Goal: Information Seeking & Learning: Compare options

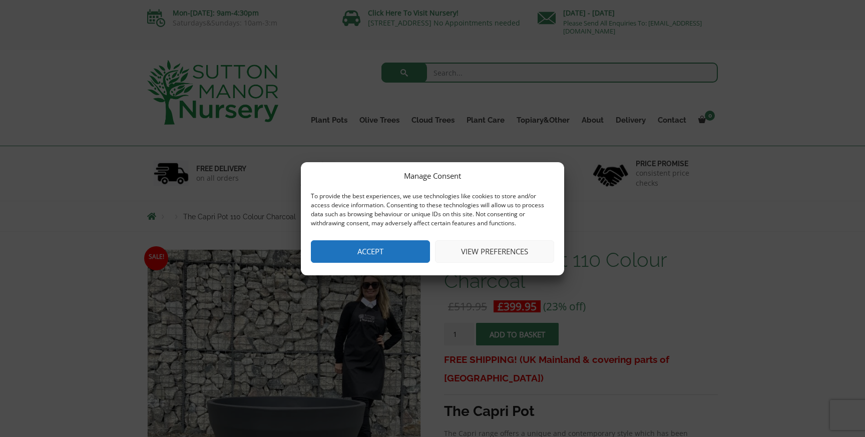
click at [365, 256] on button "Accept" at bounding box center [370, 251] width 119 height 23
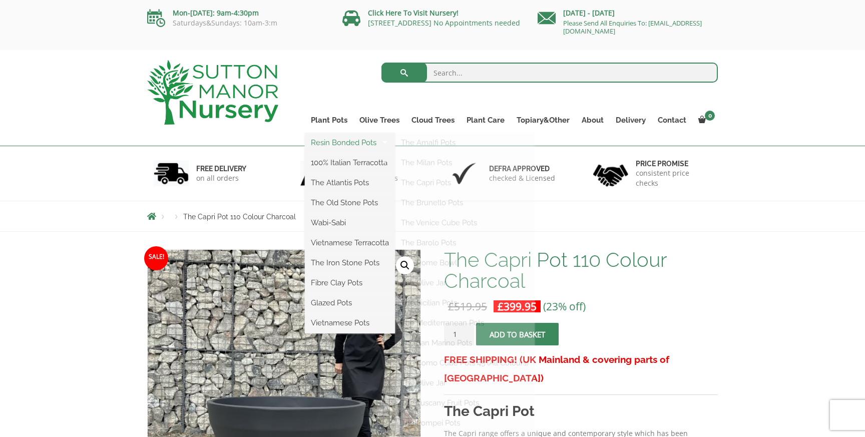
click at [339, 144] on link "Resin Bonded Pots" at bounding box center [350, 142] width 90 height 15
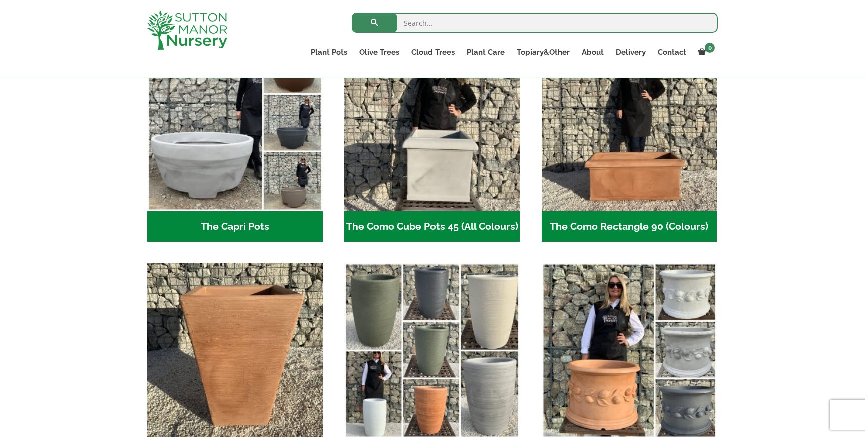
scroll to position [535, 0]
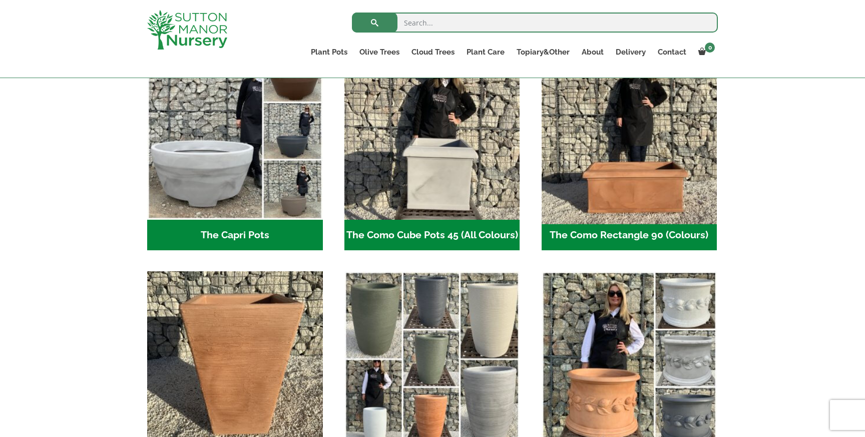
click at [665, 183] on img "Visit product category The Como Rectangle 90 (Colours)" at bounding box center [629, 132] width 184 height 184
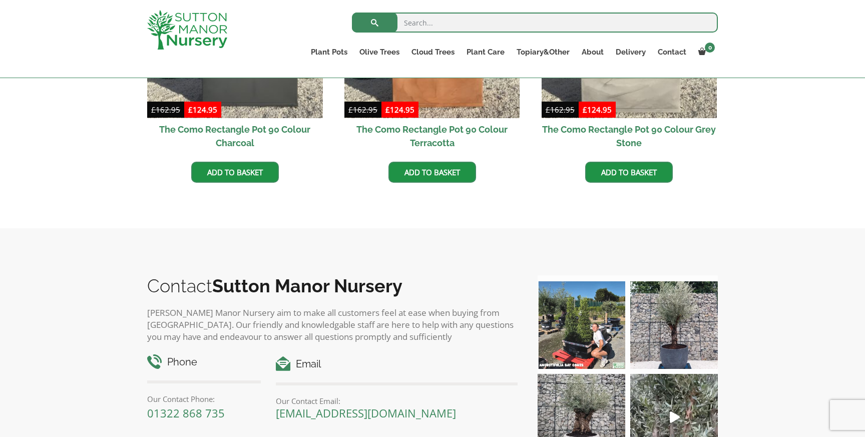
scroll to position [361, 0]
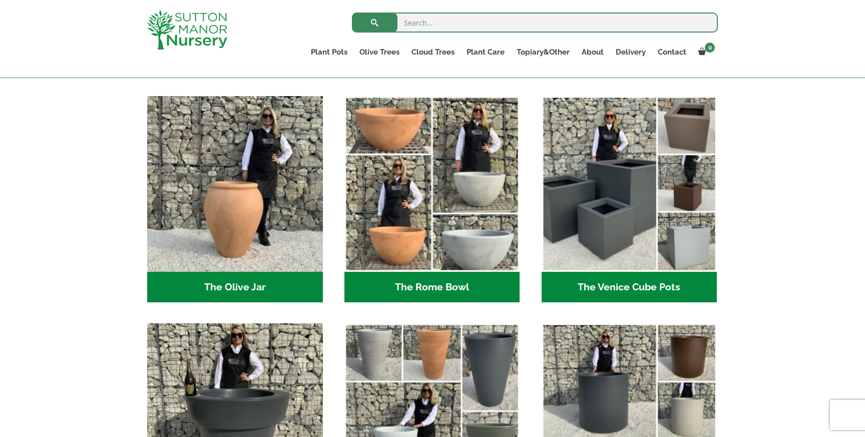
scroll to position [940, 0]
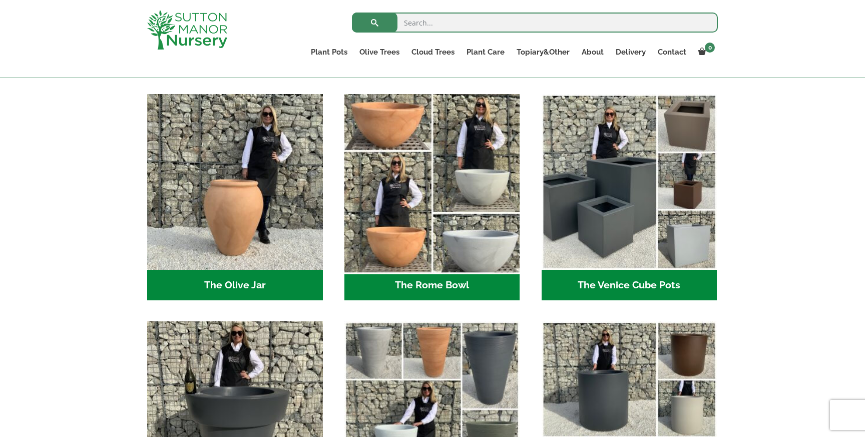
click at [501, 176] on img "Visit product category The Rome Bowl" at bounding box center [432, 182] width 184 height 184
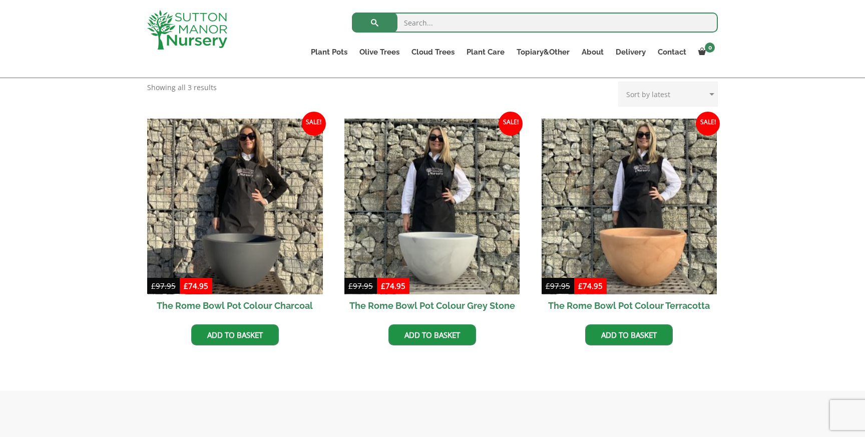
scroll to position [258, 0]
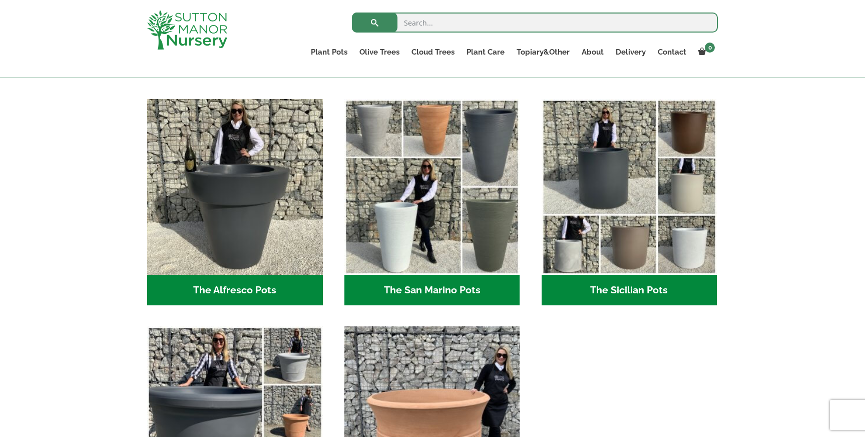
scroll to position [1166, 0]
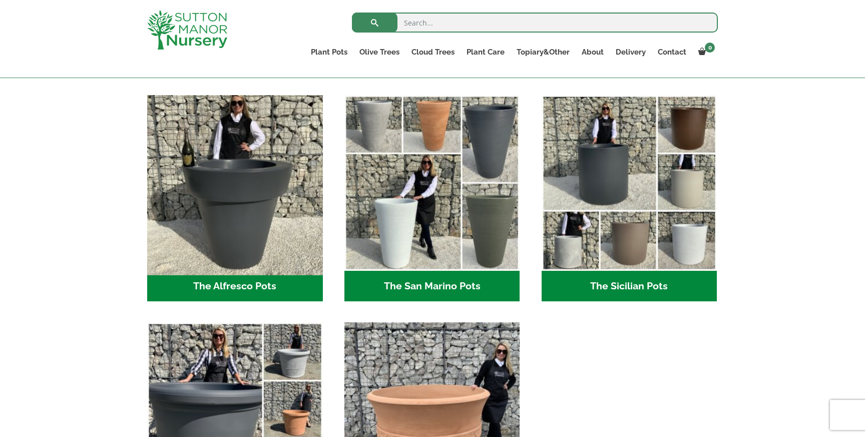
click at [231, 234] on img "Visit product category The Alfresco Pots" at bounding box center [235, 183] width 184 height 184
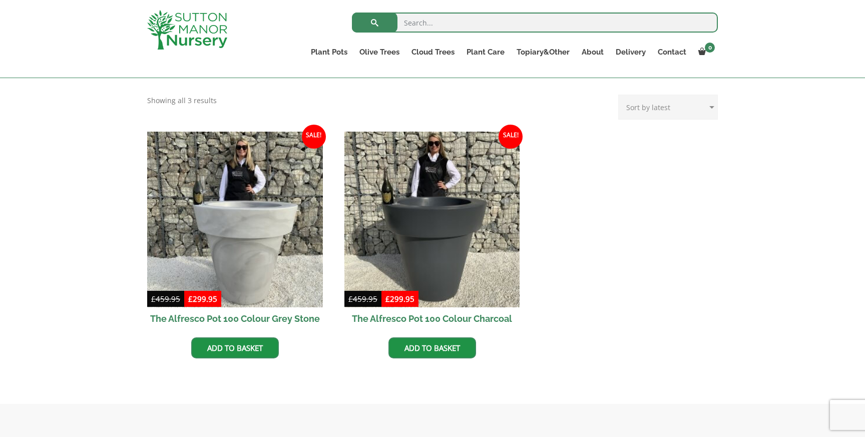
scroll to position [394, 0]
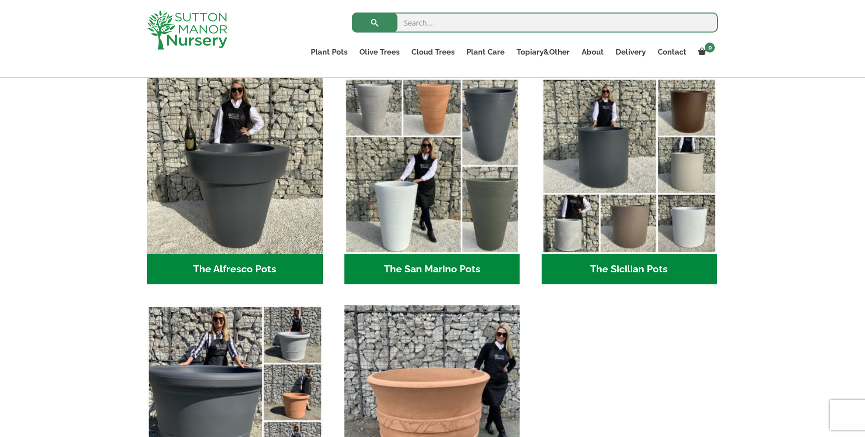
scroll to position [1184, 0]
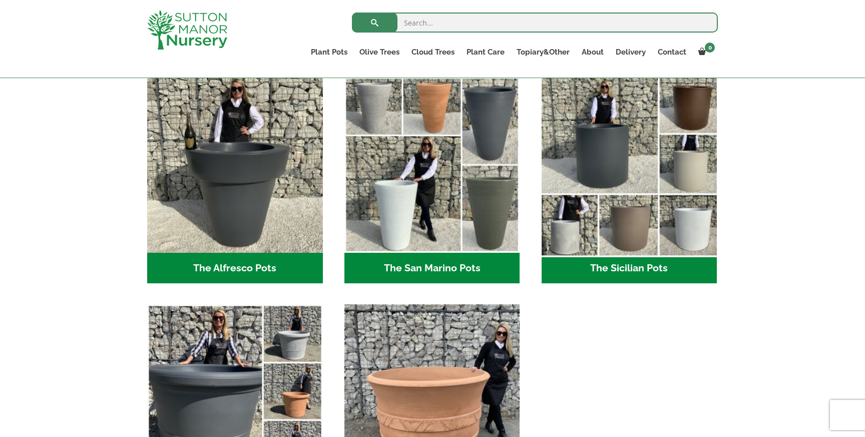
click at [630, 188] on img "Visit product category The Sicilian Pots" at bounding box center [629, 165] width 184 height 184
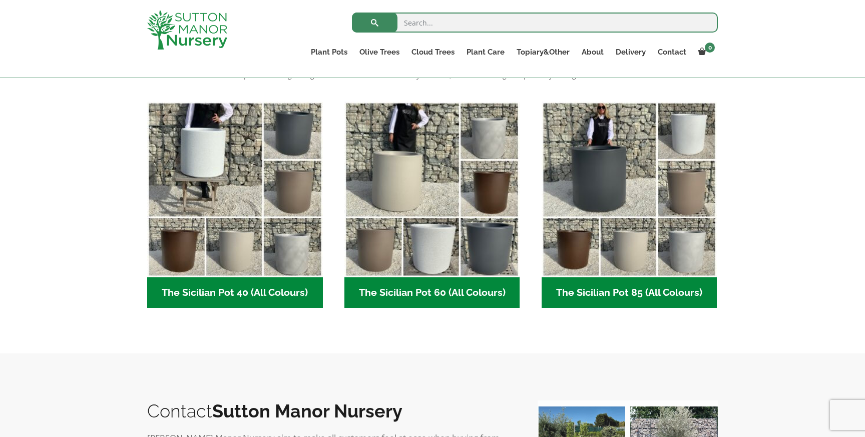
scroll to position [244, 0]
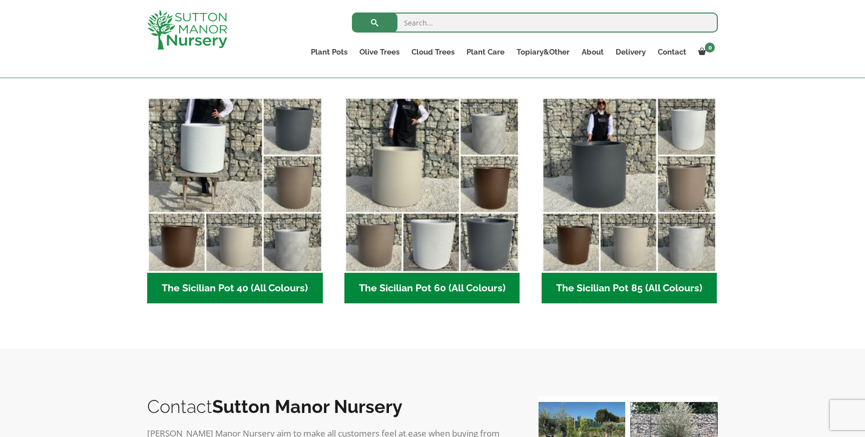
click at [414, 296] on h2 "The Sicilian Pot 60 (All Colours) (6)" at bounding box center [432, 288] width 176 height 31
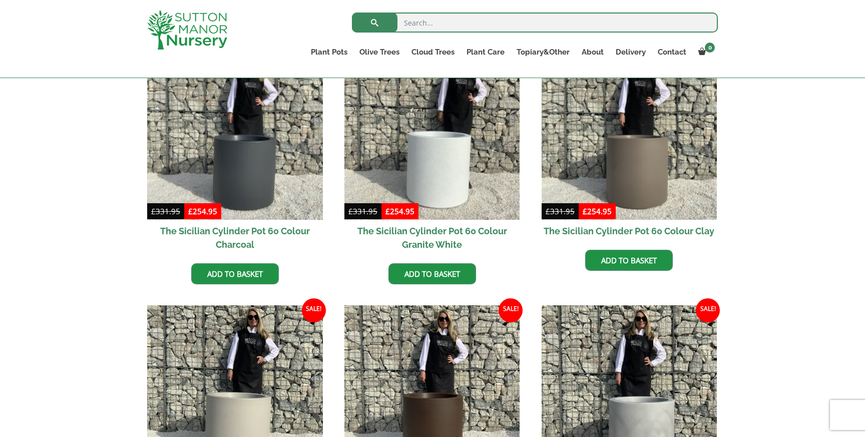
scroll to position [271, 0]
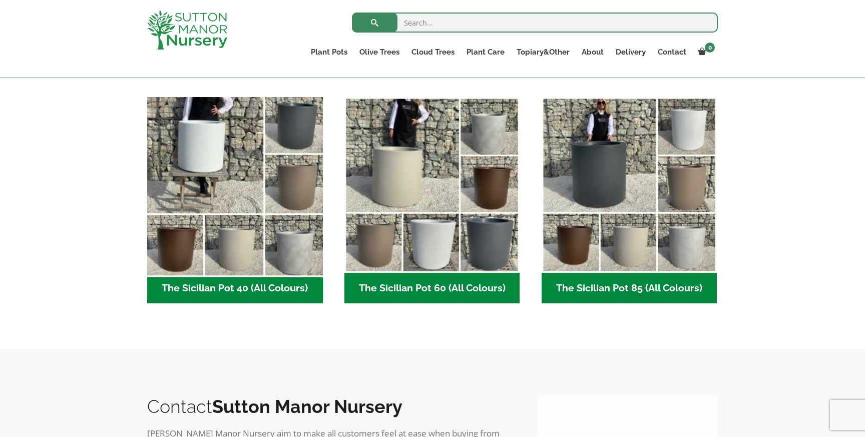
click at [197, 154] on img "Visit product category The Sicilian Pot 40 (All Colours)" at bounding box center [235, 185] width 184 height 184
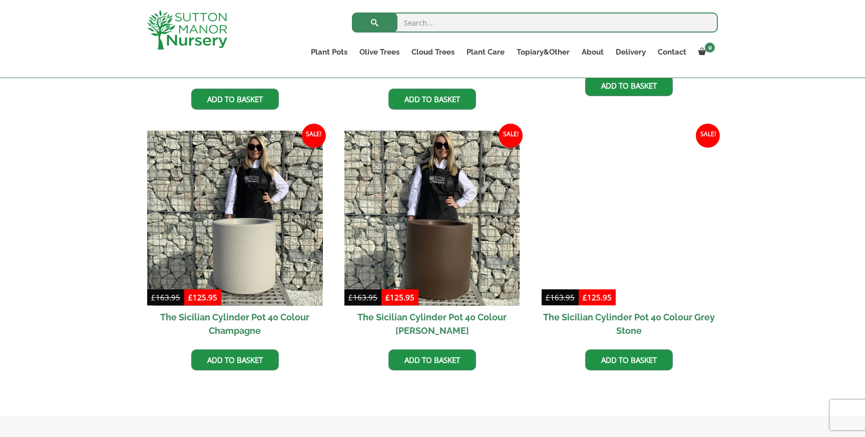
scroll to position [470, 0]
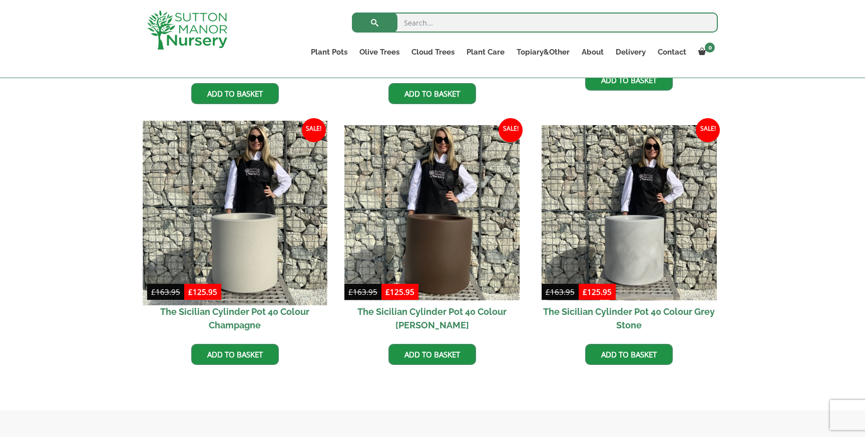
click at [238, 249] on img at bounding box center [235, 213] width 184 height 184
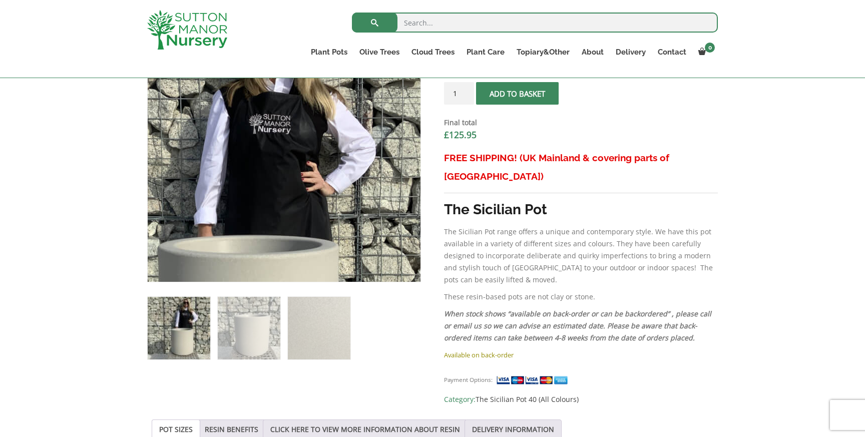
scroll to position [382, 0]
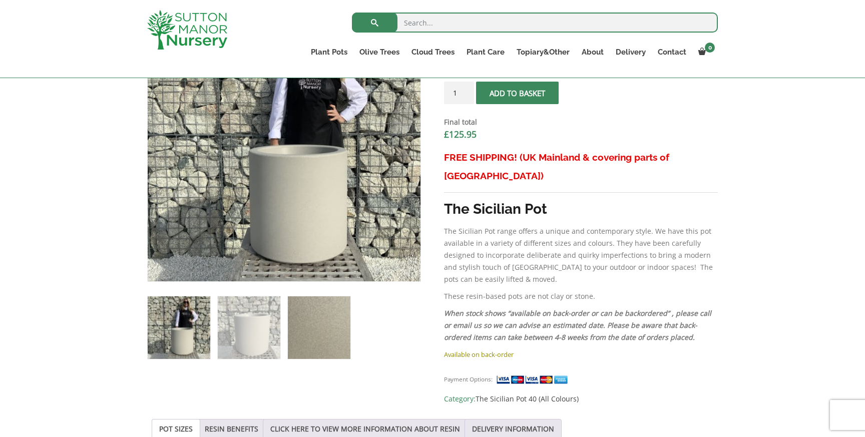
click at [303, 321] on img at bounding box center [319, 327] width 63 height 63
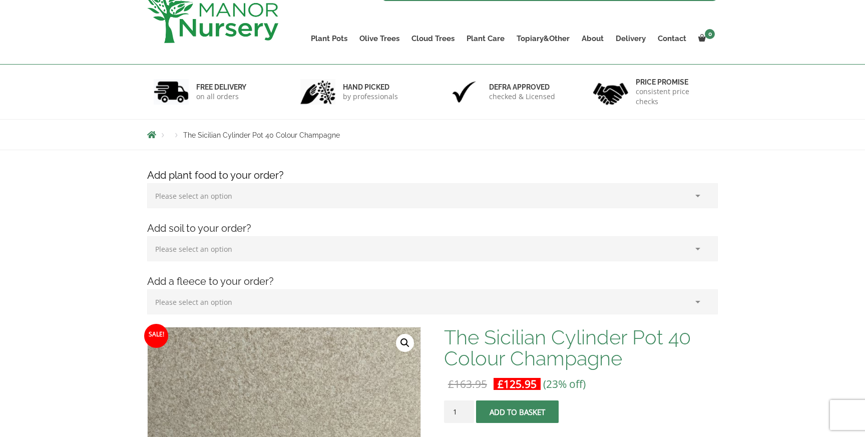
scroll to position [0, 0]
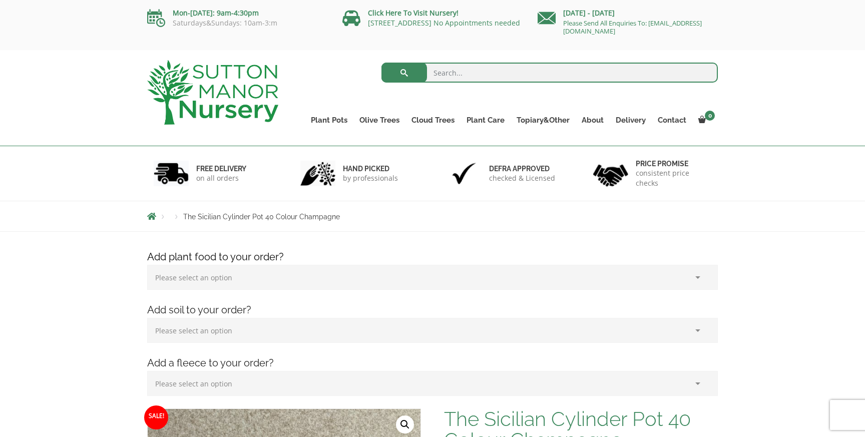
click at [348, 289] on select "Please select an option (x1) 1k Bag (£15.00) (x2) 1k Bag (£30.00) (x3) 1k Bag (…" at bounding box center [432, 277] width 570 height 25
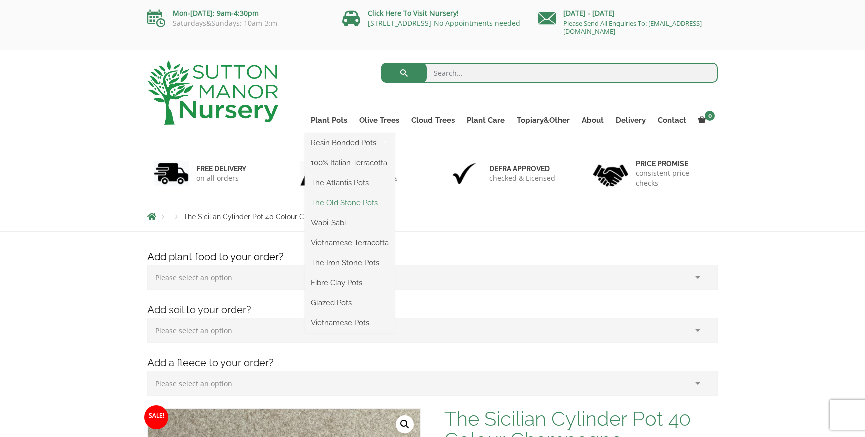
click at [348, 201] on link "The Old Stone Pots" at bounding box center [350, 202] width 90 height 15
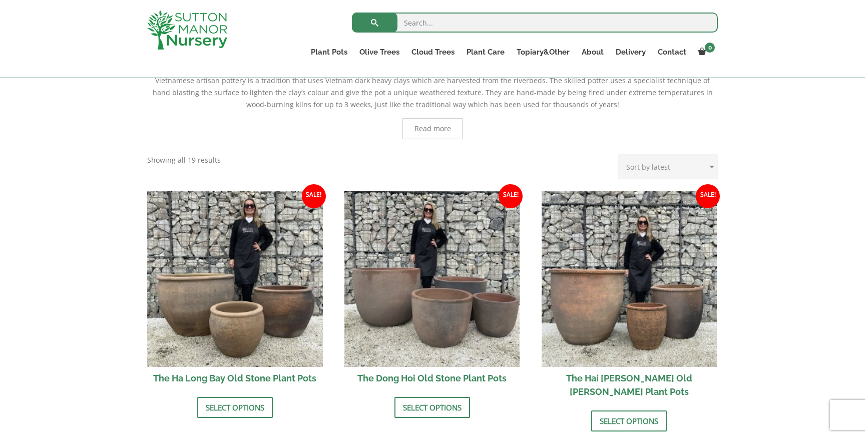
scroll to position [333, 0]
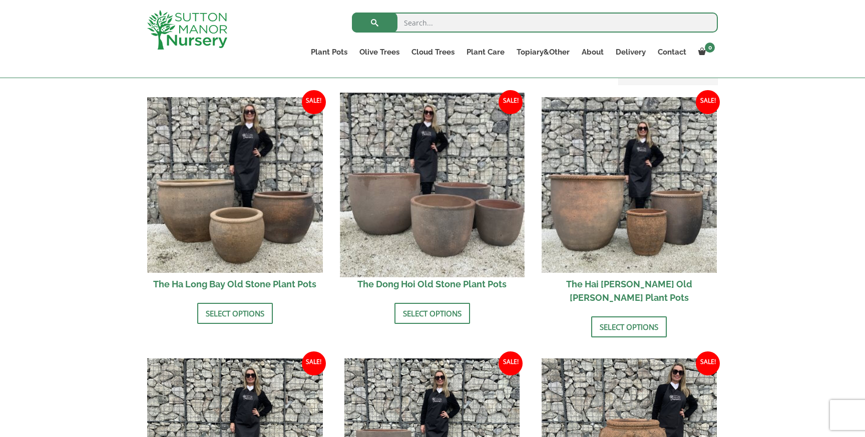
click at [436, 221] on img at bounding box center [432, 185] width 184 height 184
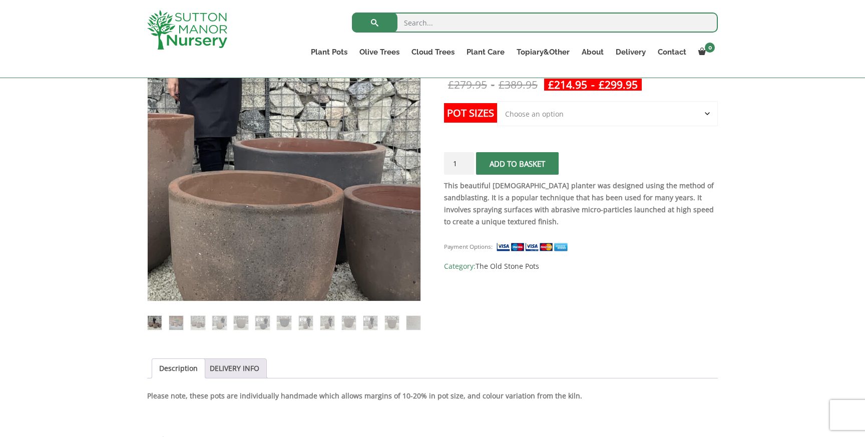
scroll to position [177, 0]
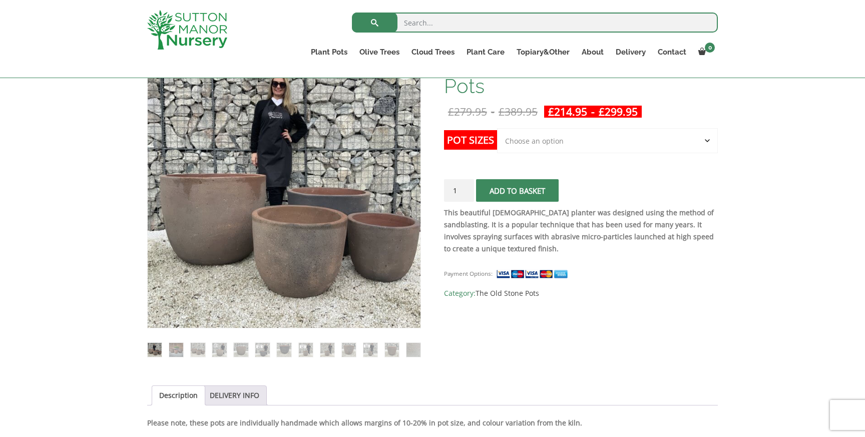
click at [571, 139] on select "Choose an option Click here to buy the 4th to Largest Pot In The Picture Click …" at bounding box center [607, 140] width 221 height 25
select select "Click here to buy the 2nd to Largest Pot In The Picture"
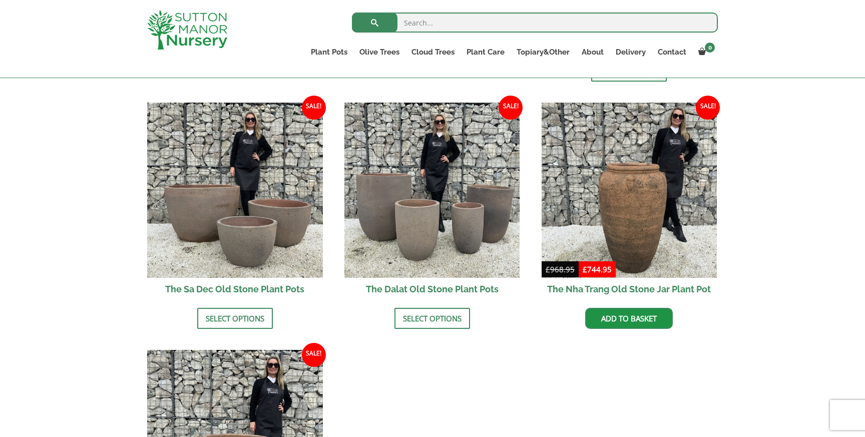
scroll to position [216, 0]
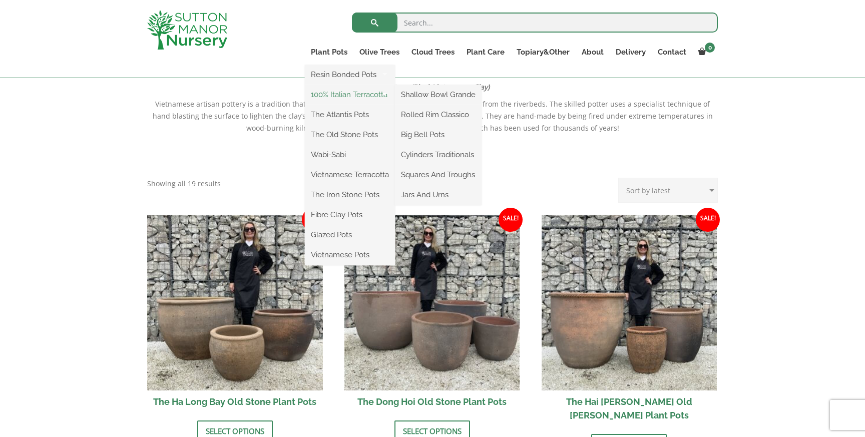
click at [337, 95] on link "100% Italian Terracotta" at bounding box center [350, 94] width 90 height 15
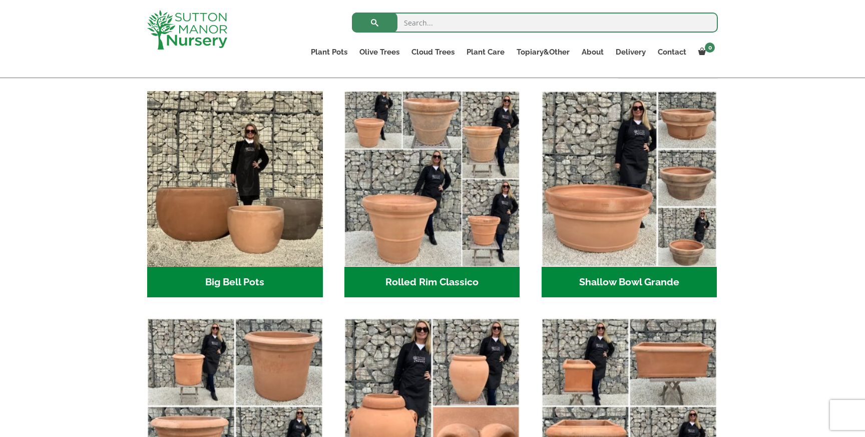
scroll to position [179, 0]
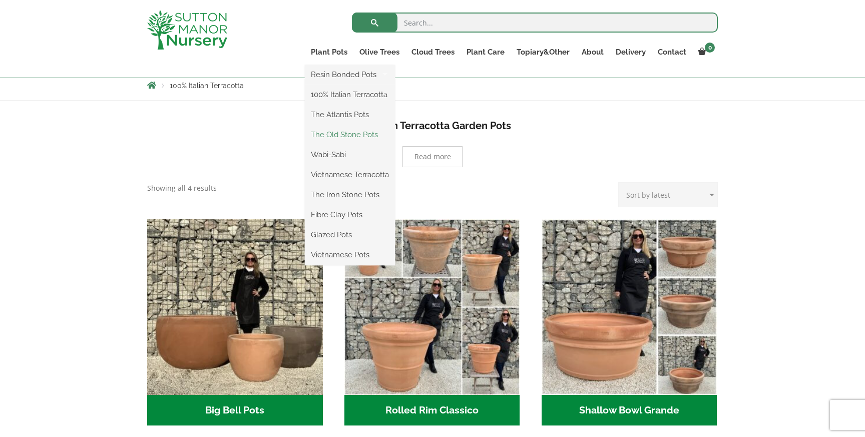
click at [338, 134] on link "The Old Stone Pots" at bounding box center [350, 134] width 90 height 15
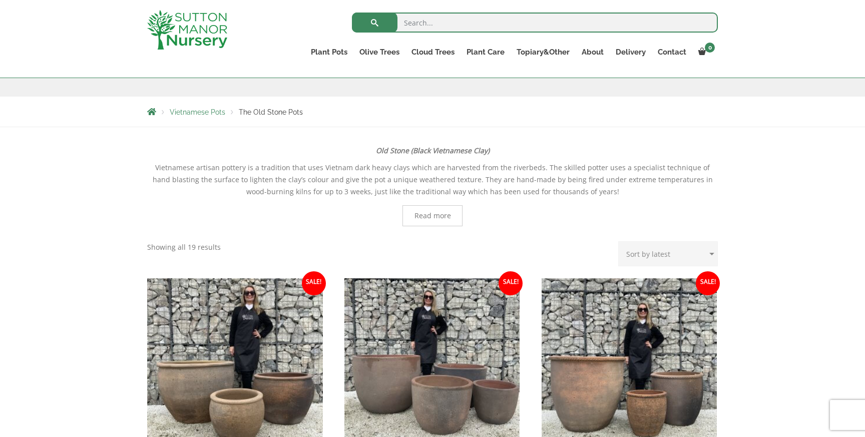
scroll to position [146, 0]
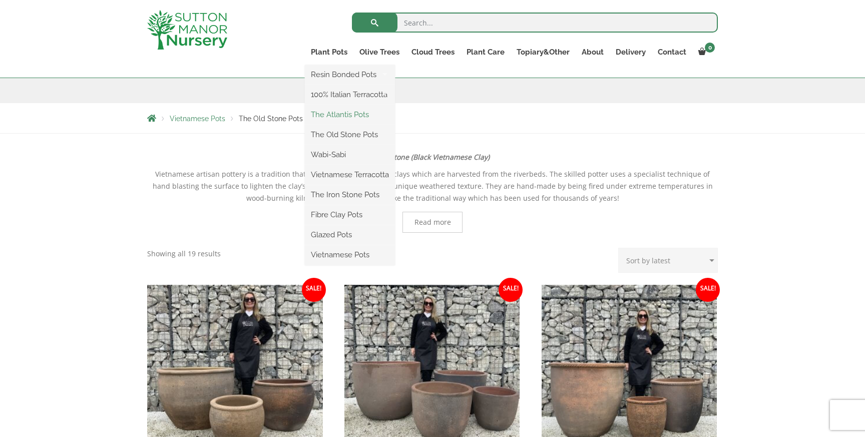
click at [339, 111] on link "The Atlantis Pots" at bounding box center [350, 114] width 90 height 15
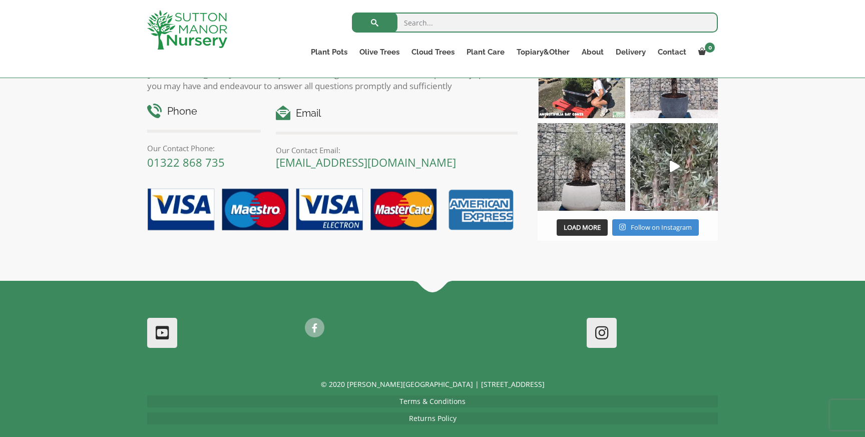
scroll to position [1252, 0]
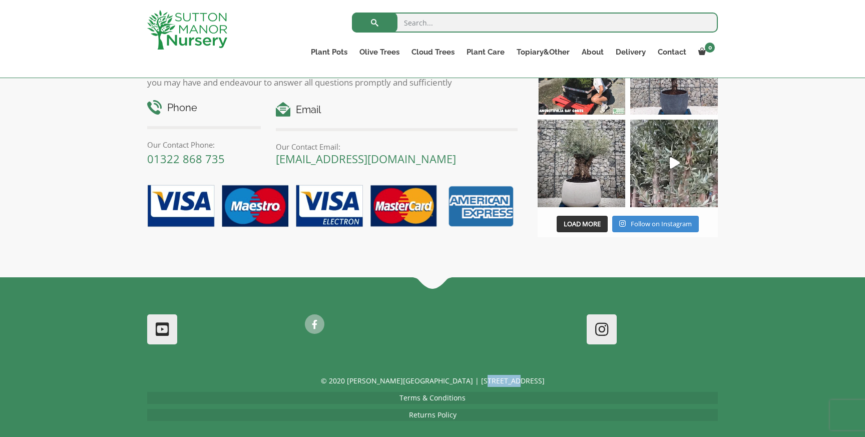
drag, startPoint x: 527, startPoint y: 378, endPoint x: 491, endPoint y: 377, distance: 36.0
click at [491, 377] on p "© 2020 [PERSON_NAME][GEOGRAPHIC_DATA] | [STREET_ADDRESS]" at bounding box center [432, 381] width 570 height 12
copy p "DA4 9HZ"
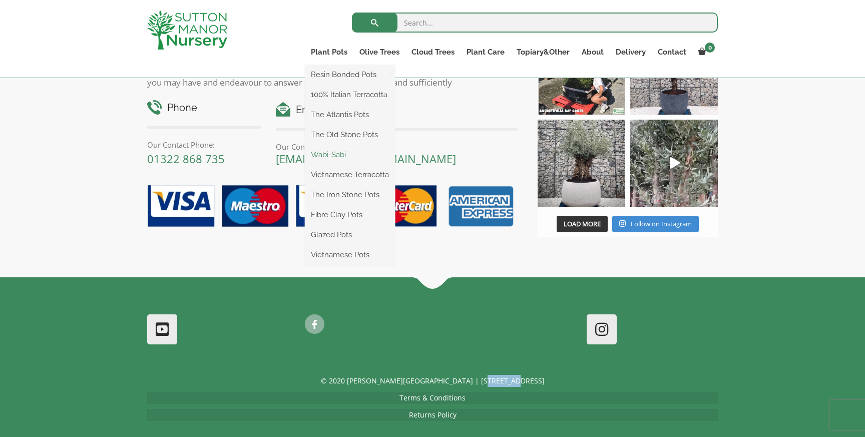
click at [339, 149] on link "Wabi-Sabi" at bounding box center [350, 154] width 90 height 15
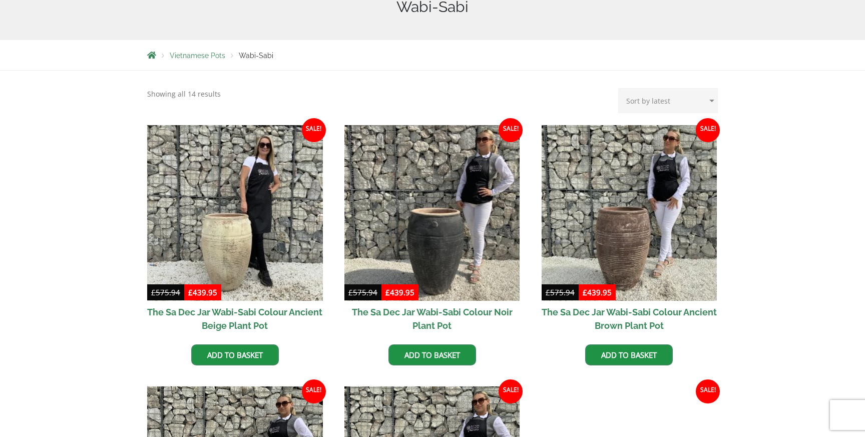
scroll to position [228, 0]
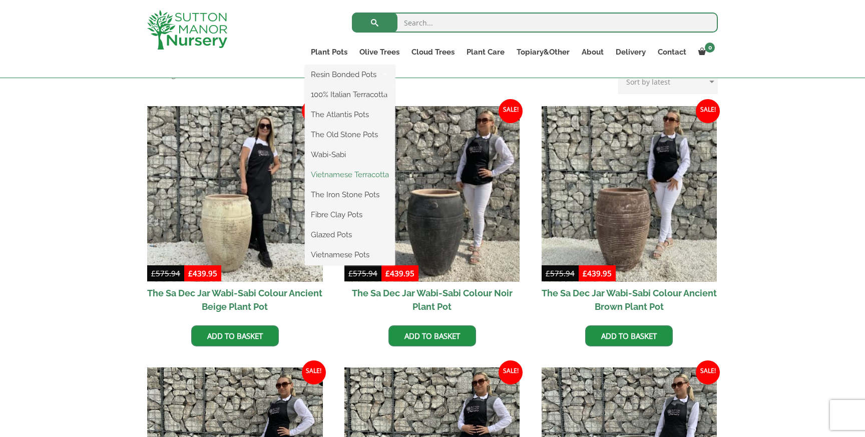
click at [339, 173] on link "Vietnamese Terracotta" at bounding box center [350, 174] width 90 height 15
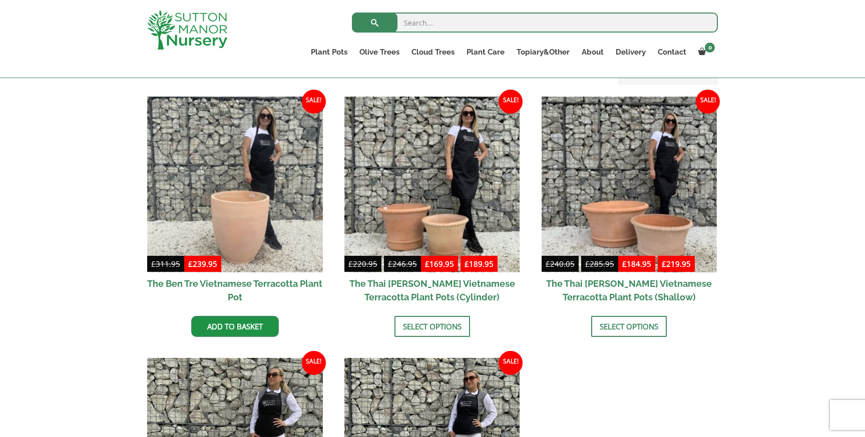
scroll to position [242, 0]
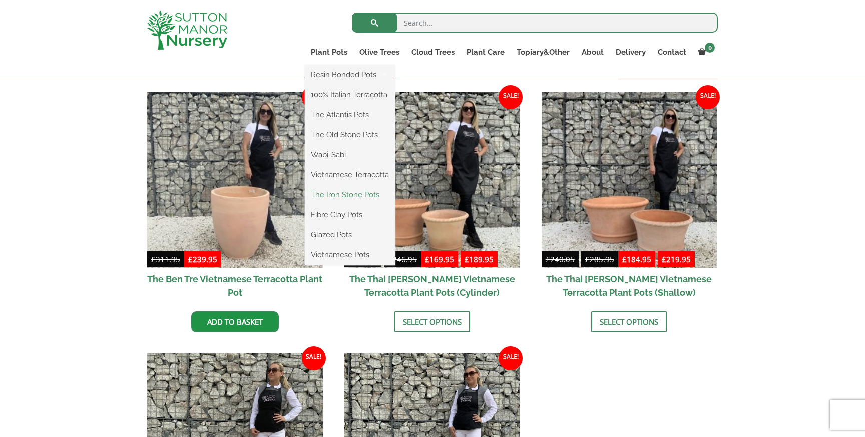
click at [353, 196] on link "The Iron Stone Pots" at bounding box center [350, 194] width 90 height 15
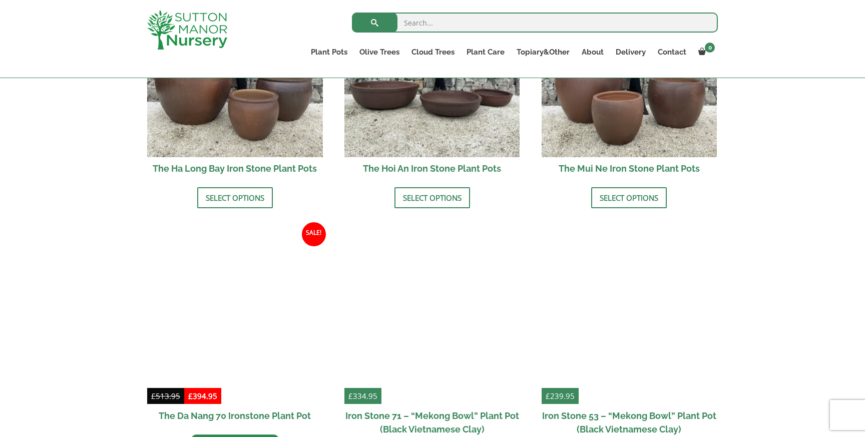
scroll to position [457, 0]
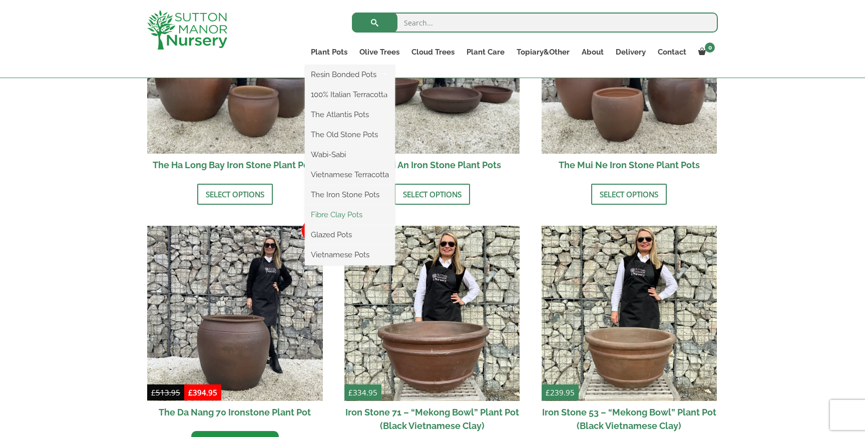
click at [352, 212] on link "Fibre Clay Pots" at bounding box center [350, 214] width 90 height 15
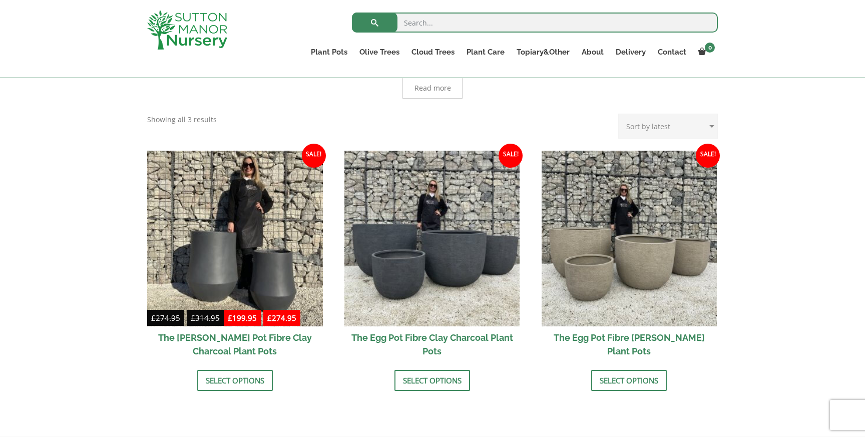
scroll to position [253, 0]
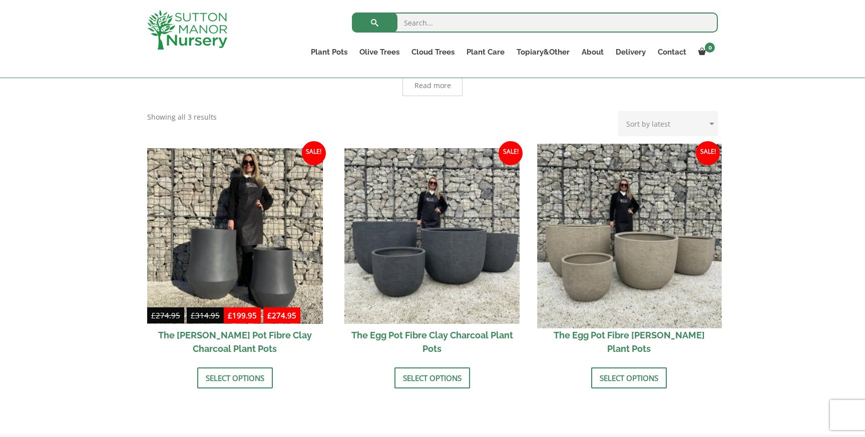
click at [666, 250] on img at bounding box center [629, 236] width 184 height 184
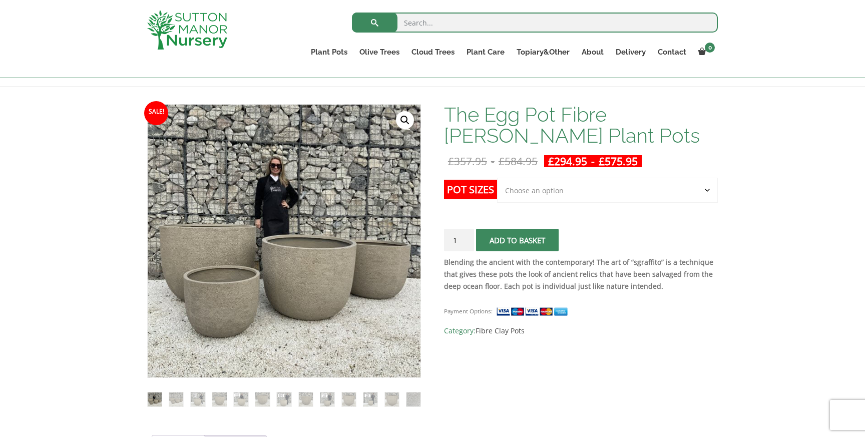
scroll to position [147, 0]
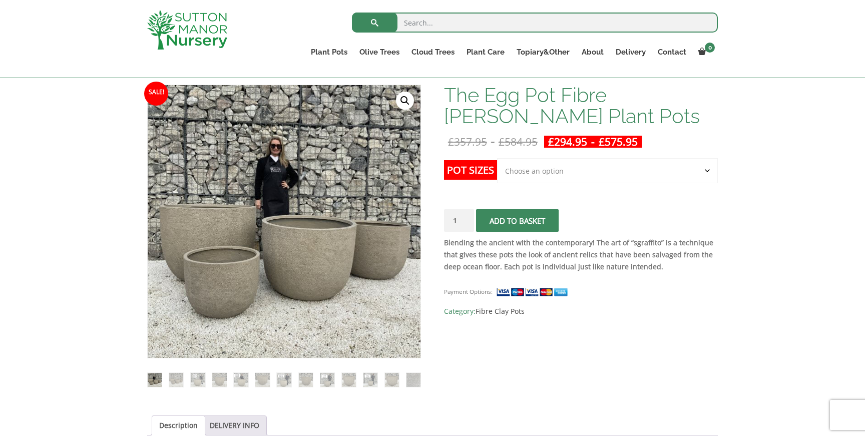
click at [578, 172] on select "Choose an option Click here to buy the 5th To Largest Pot In The Picture Click …" at bounding box center [607, 170] width 221 height 25
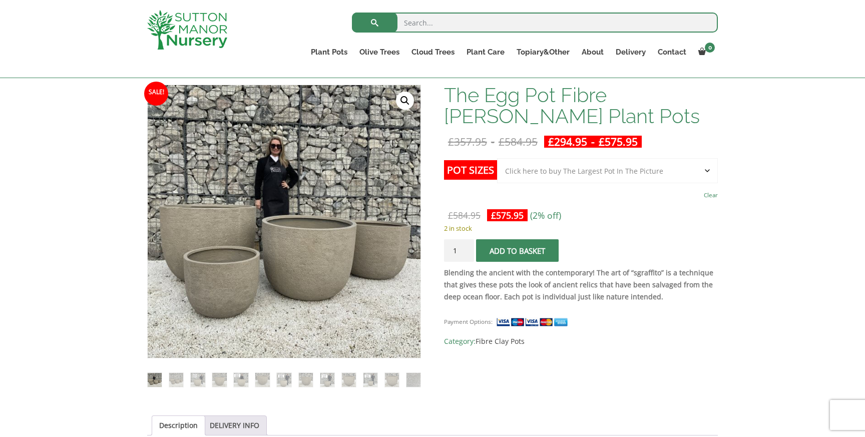
click at [573, 171] on select "Choose an option Click here to buy the 5th To Largest Pot In The Picture Click …" at bounding box center [607, 170] width 221 height 25
select select "Click here to buy the 5th To Largest Pot In The Picture"
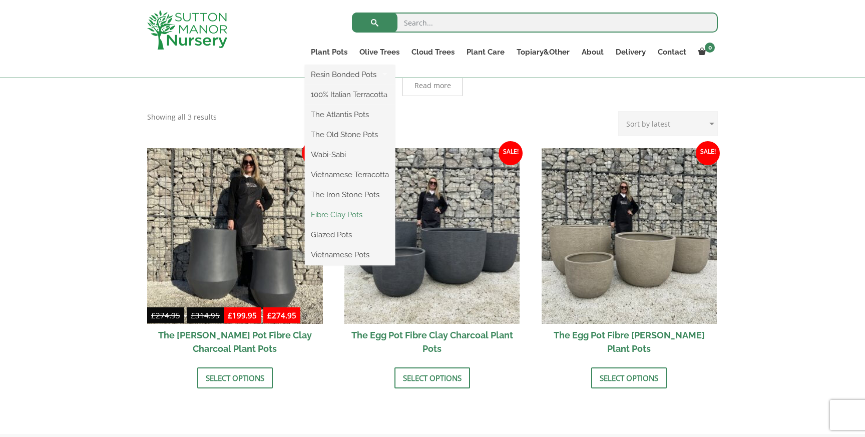
click at [349, 214] on link "Fibre Clay Pots" at bounding box center [350, 214] width 90 height 15
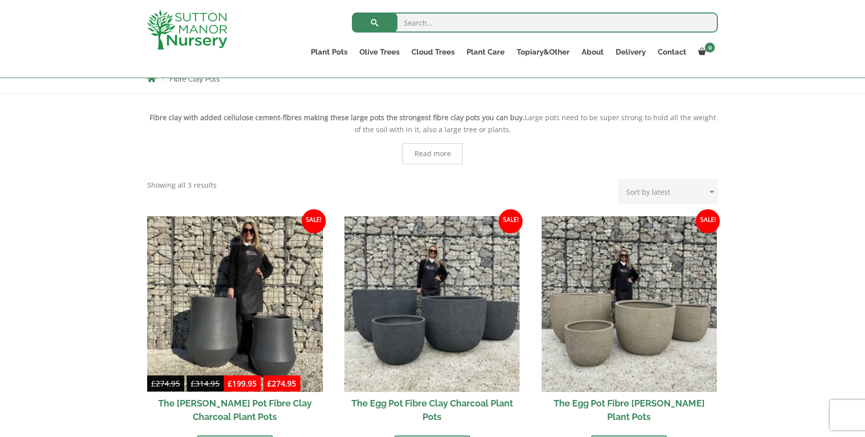
scroll to position [186, 0]
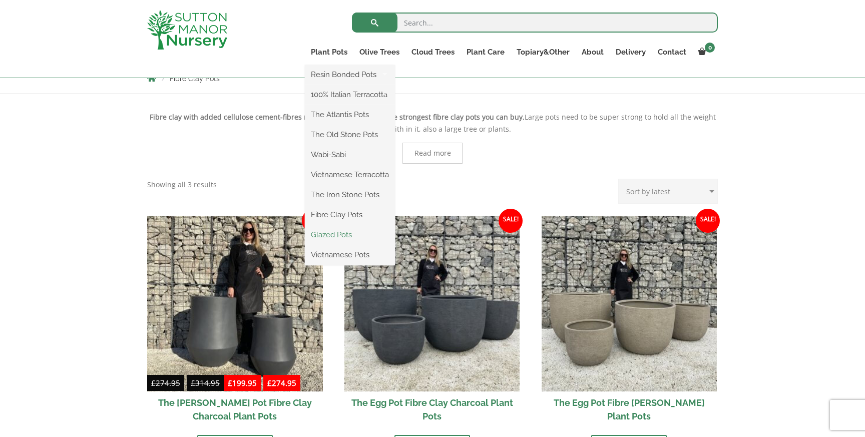
click at [335, 234] on link "Glazed Pots" at bounding box center [350, 234] width 90 height 15
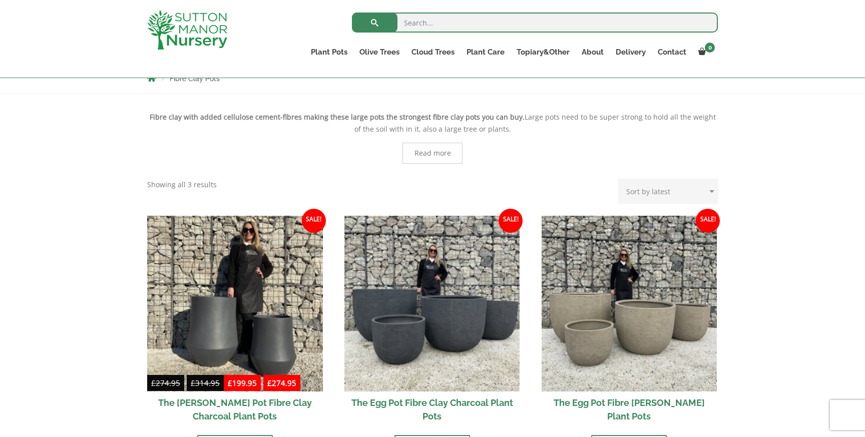
scroll to position [287, 0]
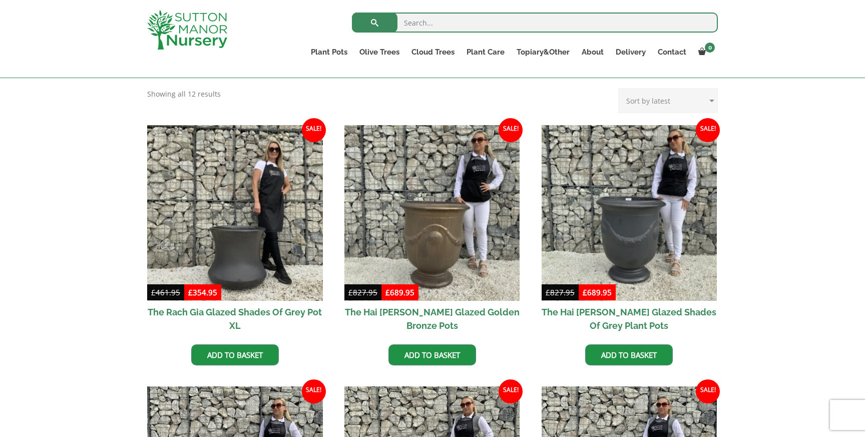
scroll to position [208, 0]
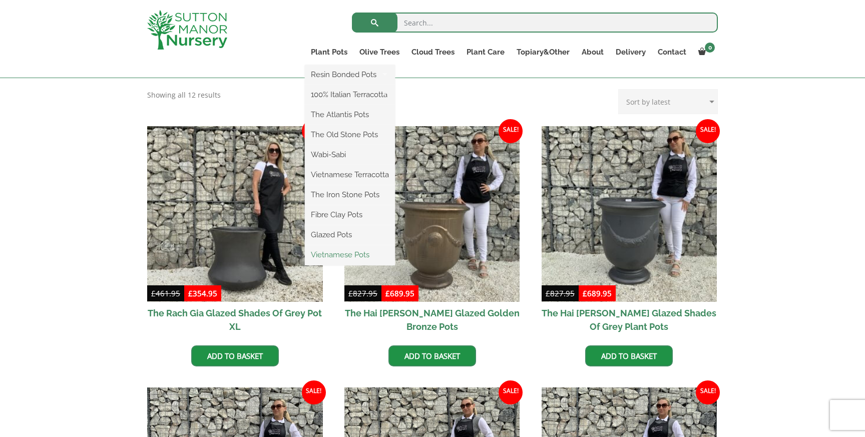
click at [343, 252] on link "Vietnamese Pots" at bounding box center [350, 254] width 90 height 15
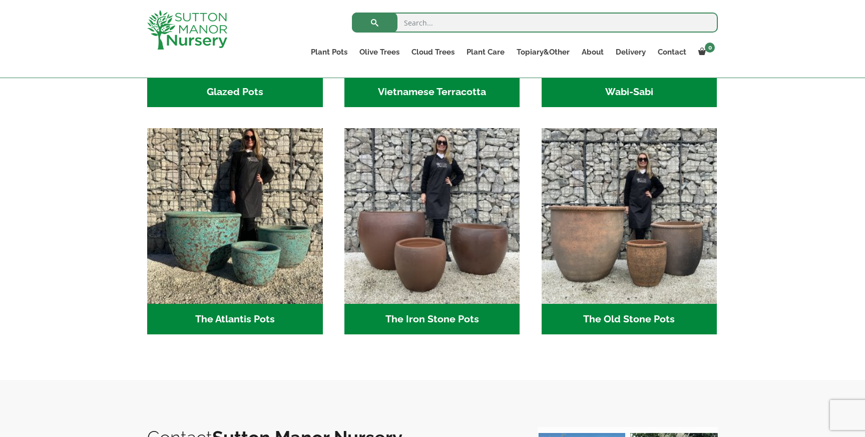
scroll to position [482, 0]
